Goal: Check status: Check status

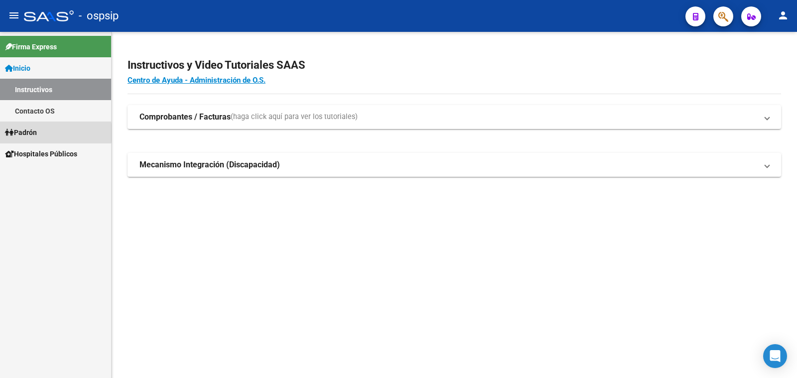
click at [37, 133] on span "Padrón" at bounding box center [21, 132] width 32 height 11
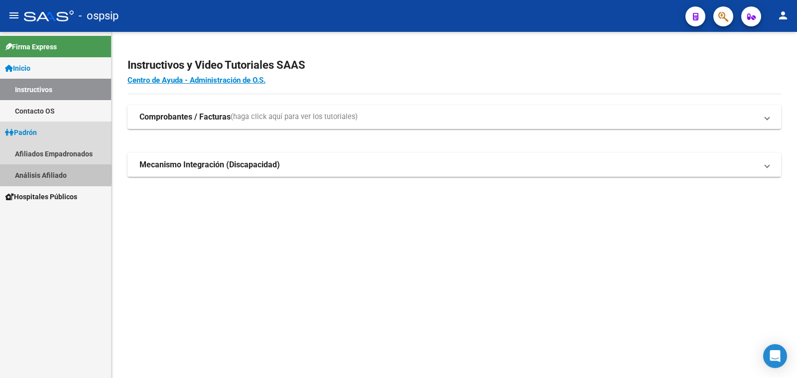
click at [46, 174] on link "Análisis Afiliado" at bounding box center [55, 174] width 111 height 21
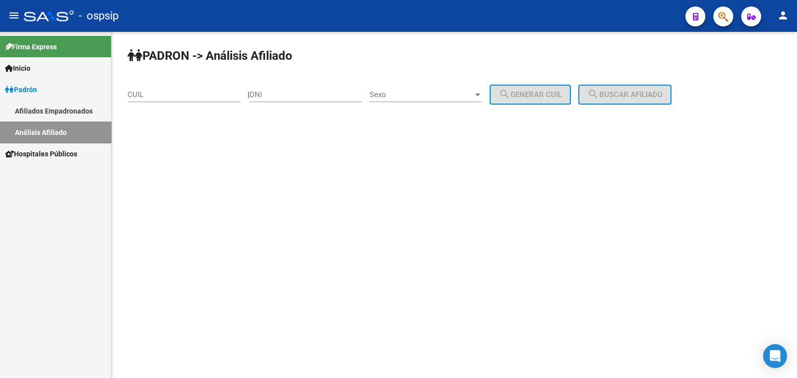
click at [272, 91] on input "DNI" at bounding box center [306, 94] width 113 height 9
type input "23783588"
click at [436, 93] on span "Sexo" at bounding box center [422, 94] width 104 height 9
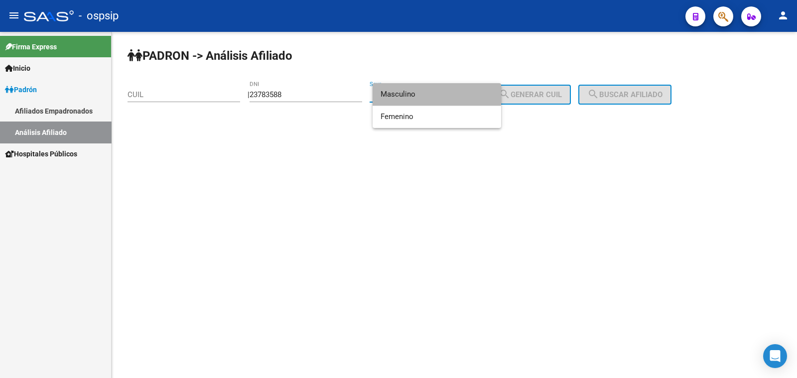
click at [436, 93] on span "Masculino" at bounding box center [437, 94] width 113 height 22
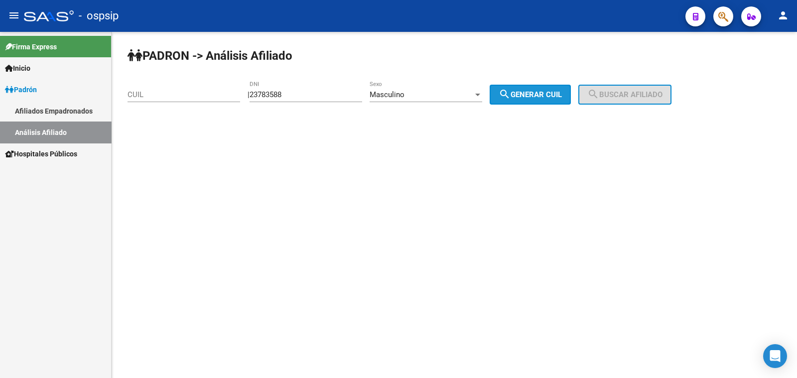
click at [543, 94] on span "search Generar CUIL" at bounding box center [530, 94] width 63 height 9
type input "20-23783588-4"
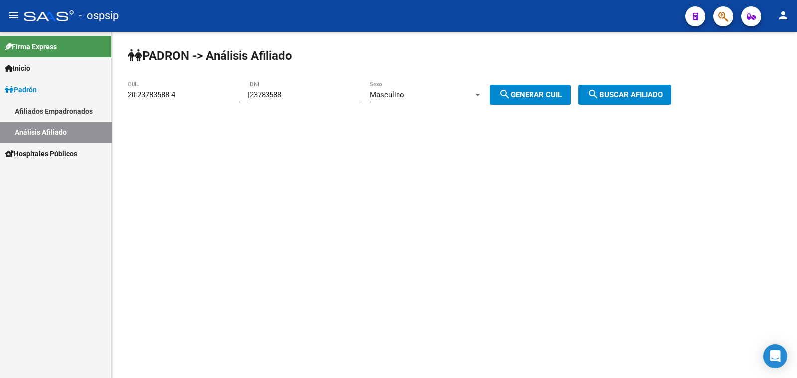
click at [636, 91] on span "search Buscar afiliado" at bounding box center [624, 94] width 75 height 9
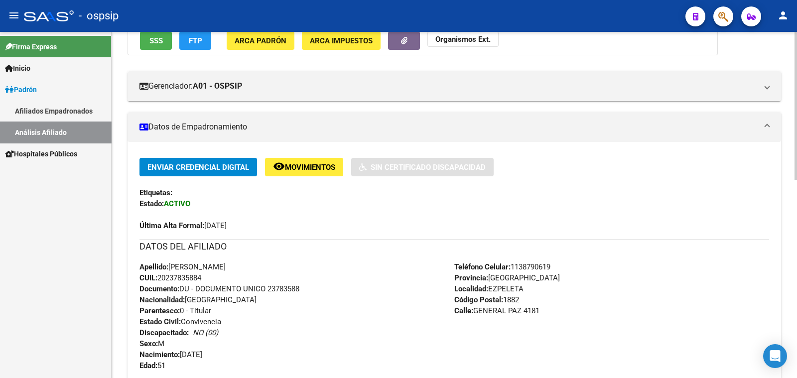
scroll to position [187, 0]
